Goal: Information Seeking & Learning: Check status

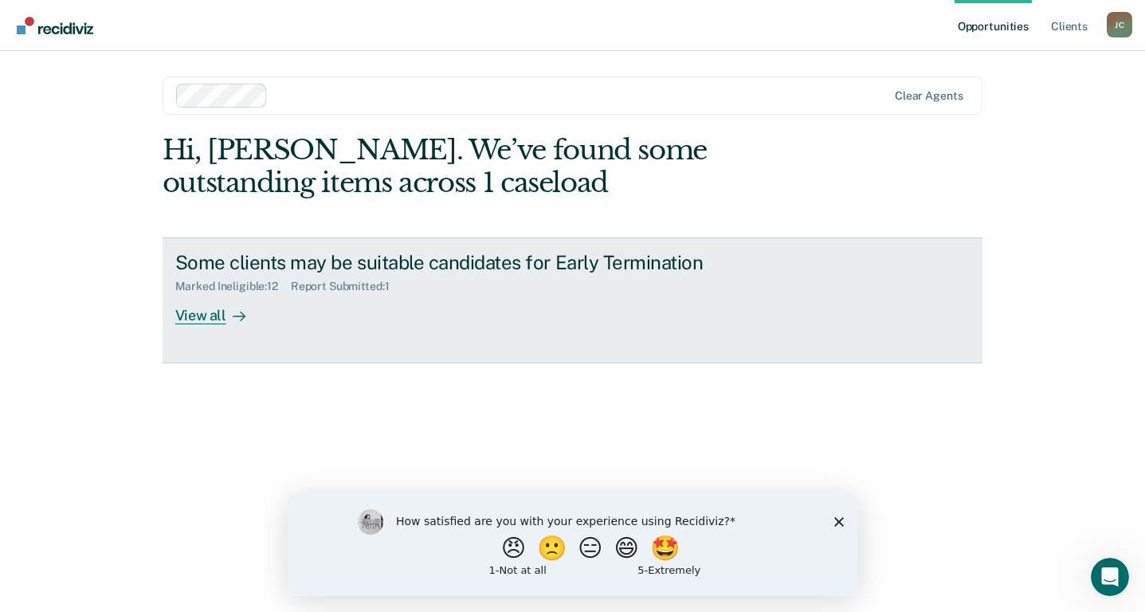
click at [222, 314] on div "View all" at bounding box center [219, 308] width 89 height 31
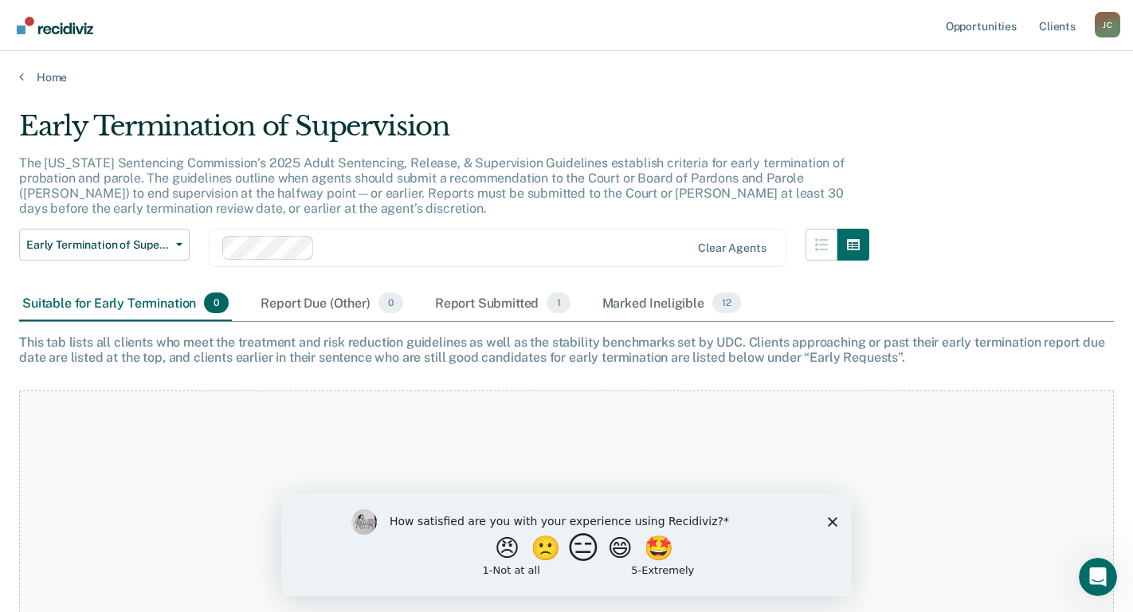
click at [581, 556] on button "😑" at bounding box center [585, 548] width 37 height 32
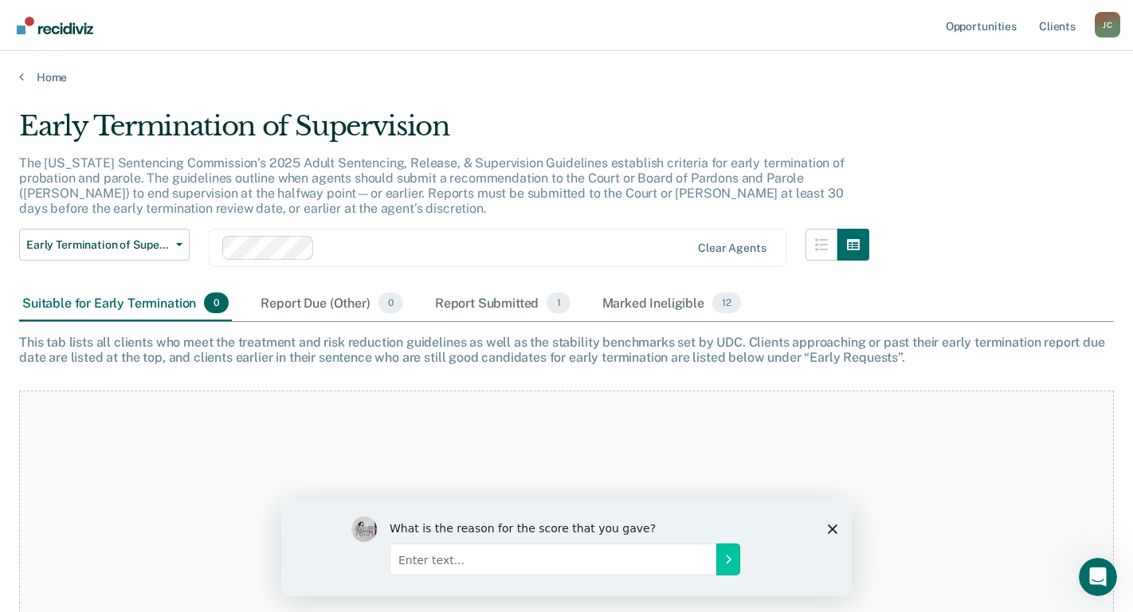
click at [833, 526] on icon "Close survey" at bounding box center [833, 529] width 10 height 10
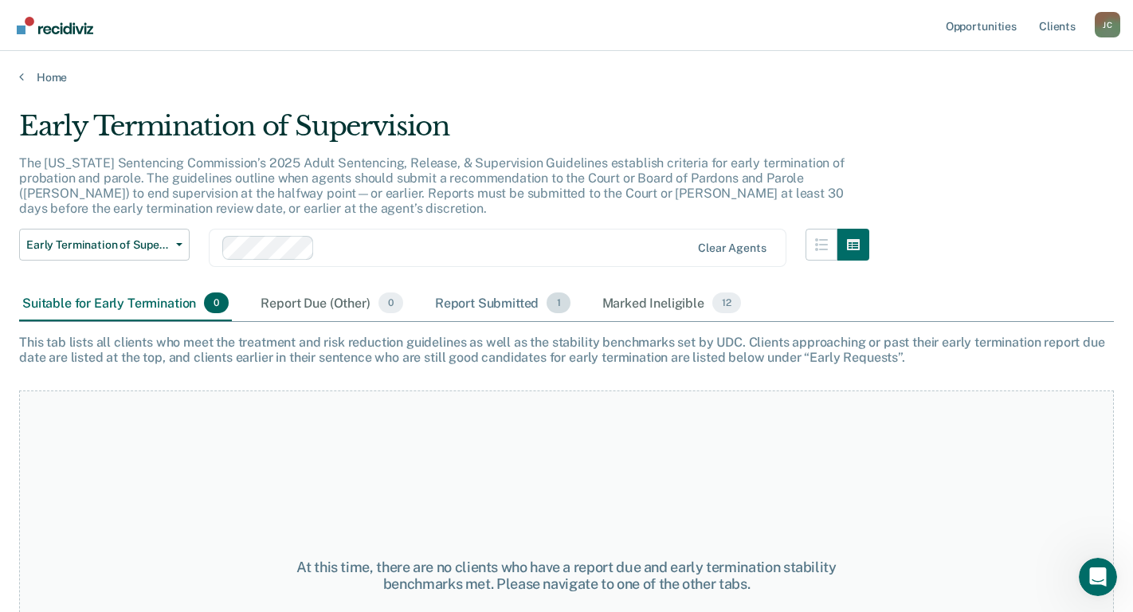
click at [481, 305] on div "Report Submitted 1" at bounding box center [503, 303] width 142 height 35
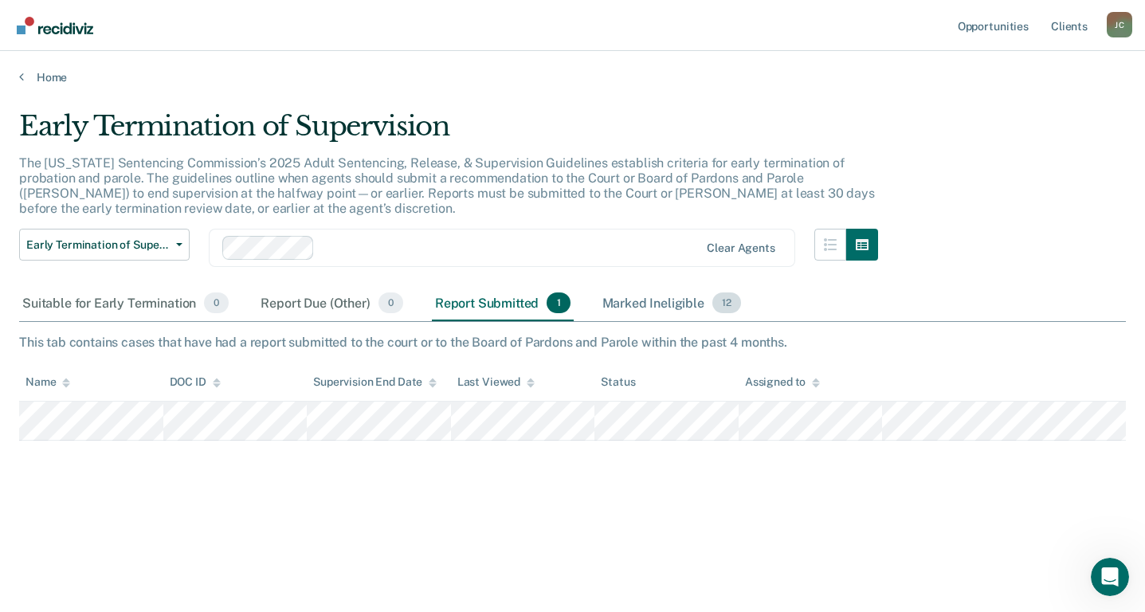
click at [631, 304] on div "Marked Ineligible 12" at bounding box center [671, 303] width 145 height 35
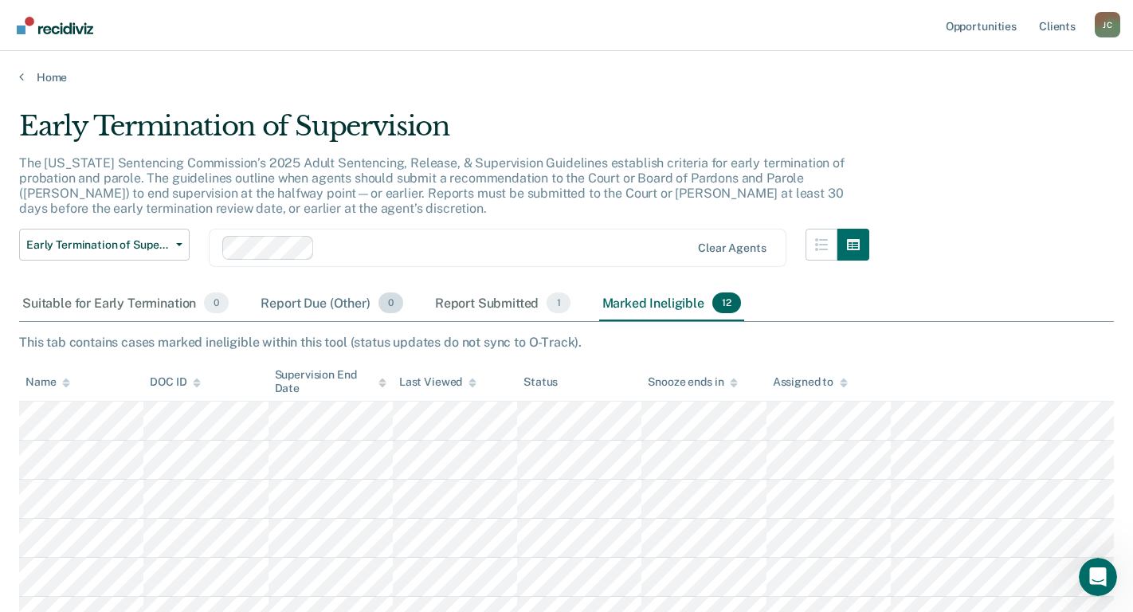
click at [334, 305] on div "Report Due (Other) 0" at bounding box center [331, 303] width 148 height 35
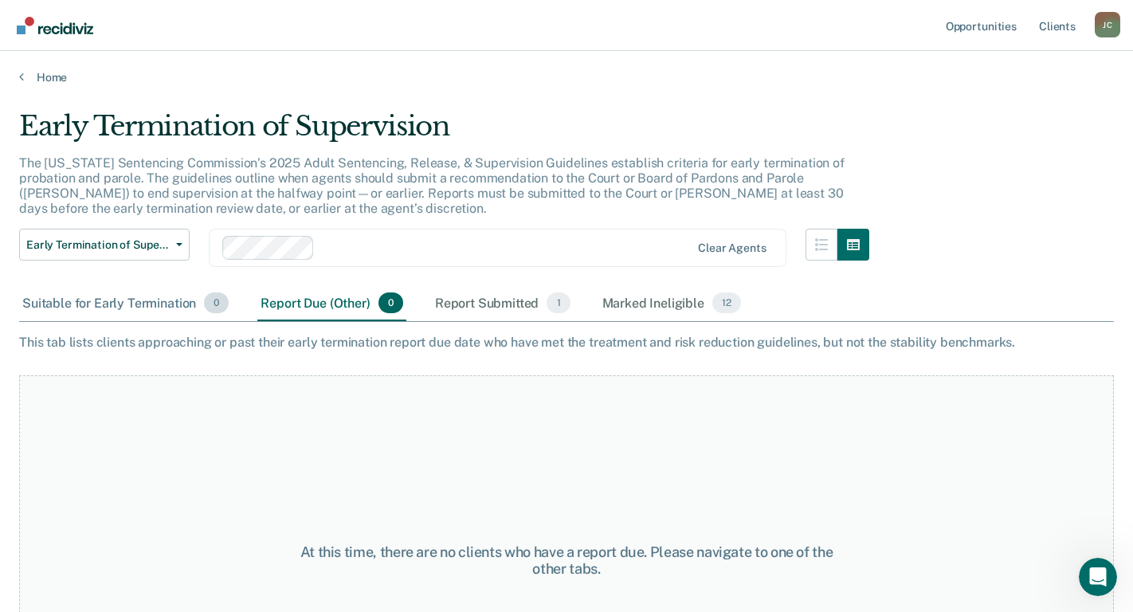
click at [152, 308] on div "Suitable for Early Termination 0" at bounding box center [125, 303] width 213 height 35
